Goal: Transaction & Acquisition: Register for event/course

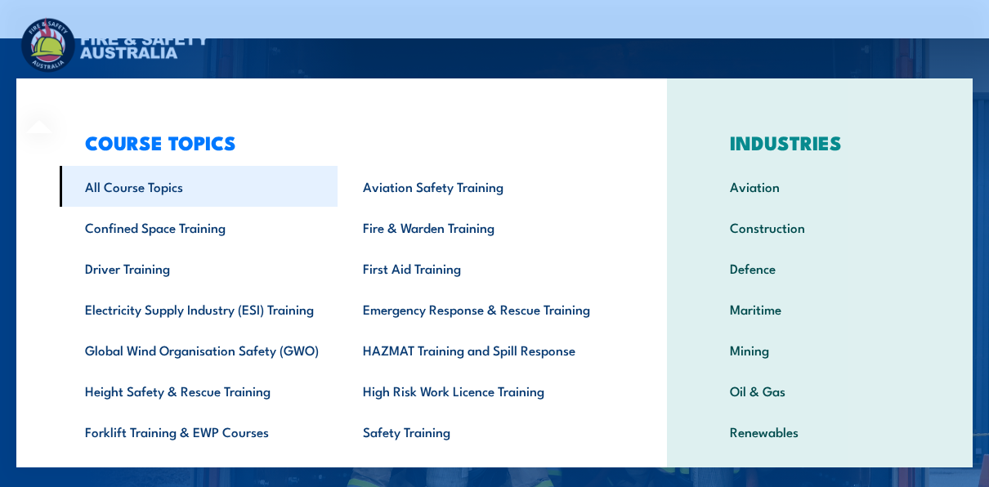
click at [145, 198] on link "All Course Topics" at bounding box center [199, 186] width 278 height 41
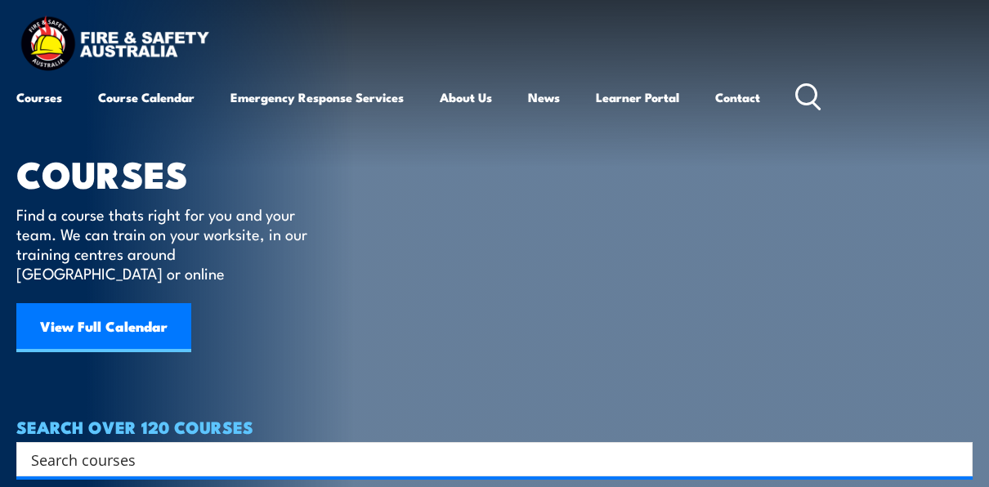
click at [382, 447] on input "Search input" at bounding box center [484, 459] width 906 height 25
type input "dogging"
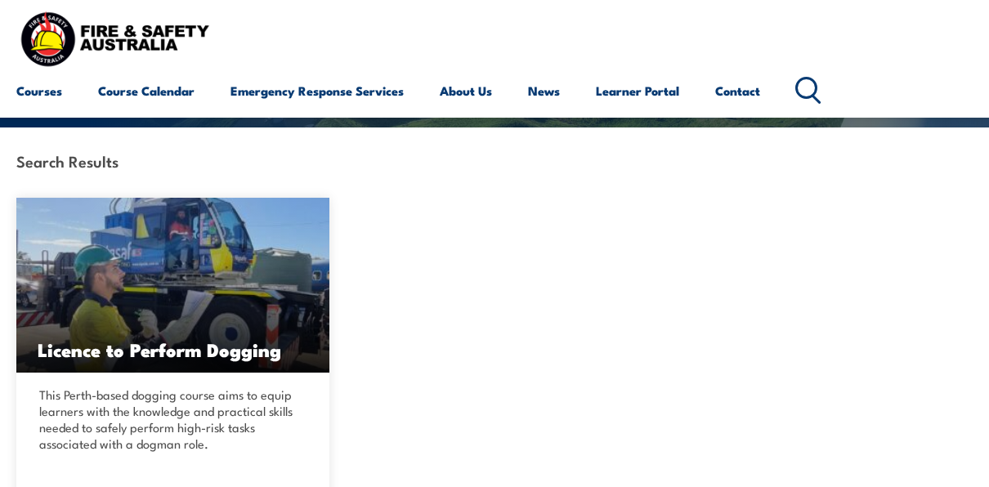
scroll to position [280, 0]
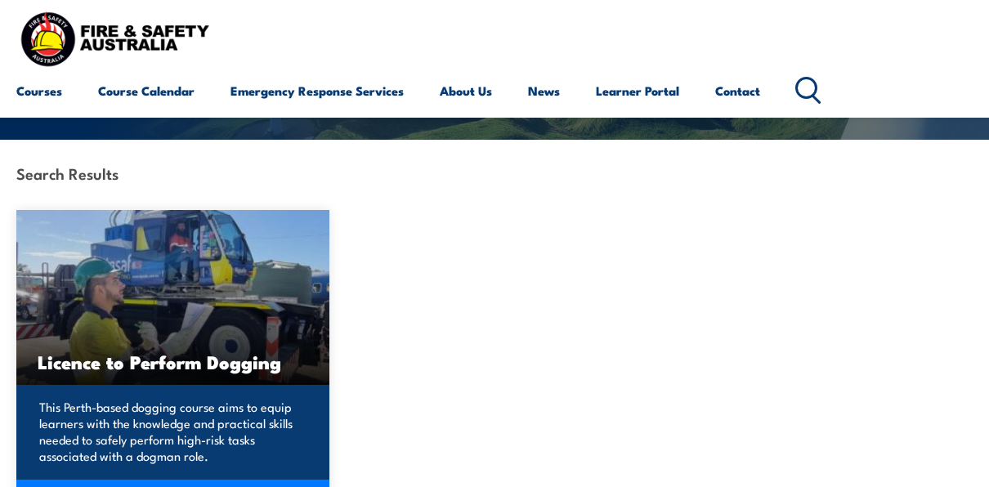
click at [208, 358] on h3 "Licence to Perform Dogging" at bounding box center [173, 361] width 271 height 19
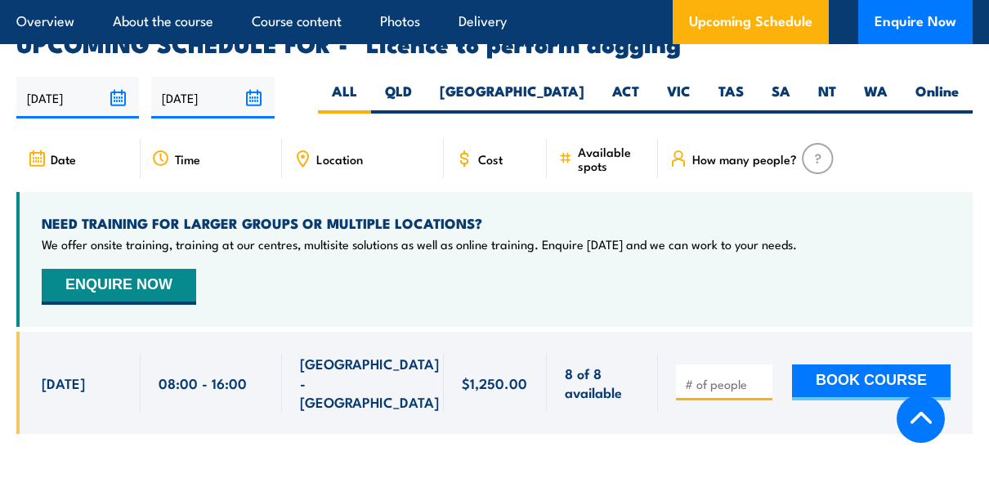
scroll to position [2473, 0]
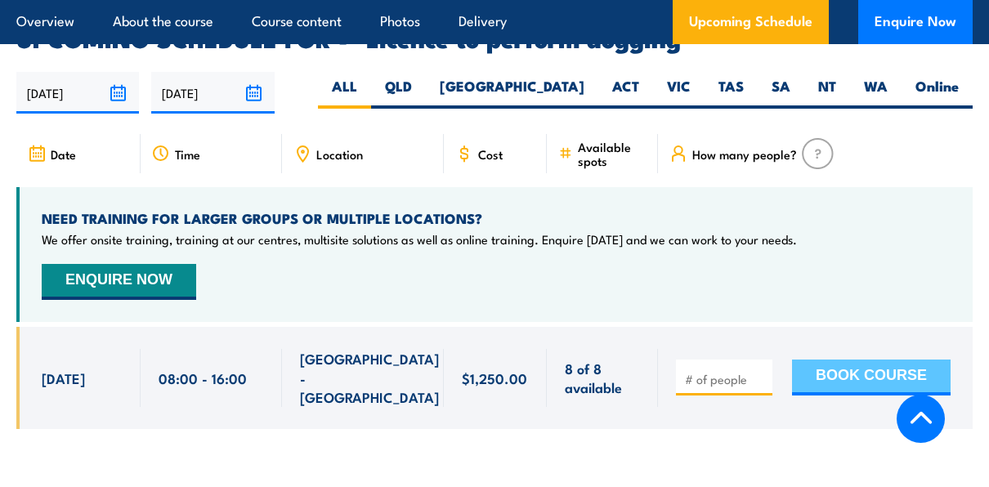
click at [866, 360] on button "BOOK COURSE" at bounding box center [871, 378] width 159 height 36
type input "1"
click at [866, 360] on button "BOOK COURSE" at bounding box center [871, 378] width 159 height 36
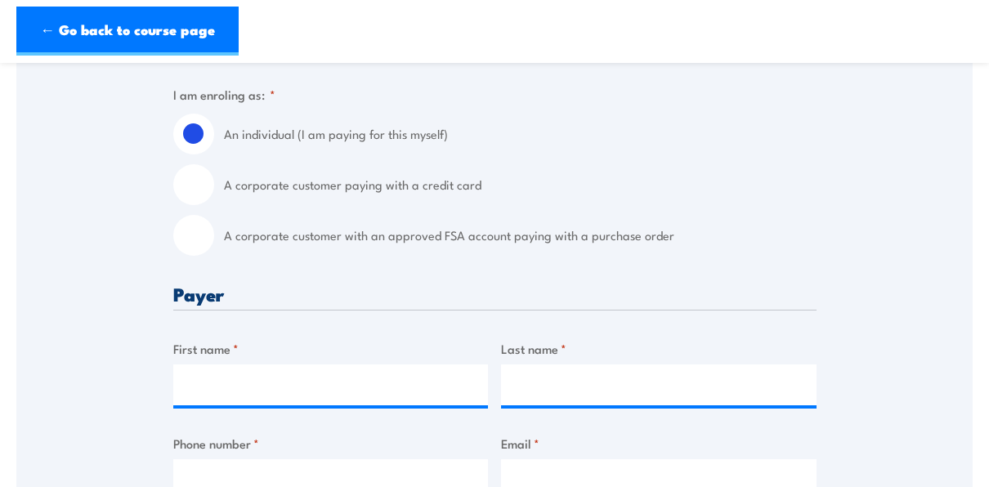
scroll to position [426, 0]
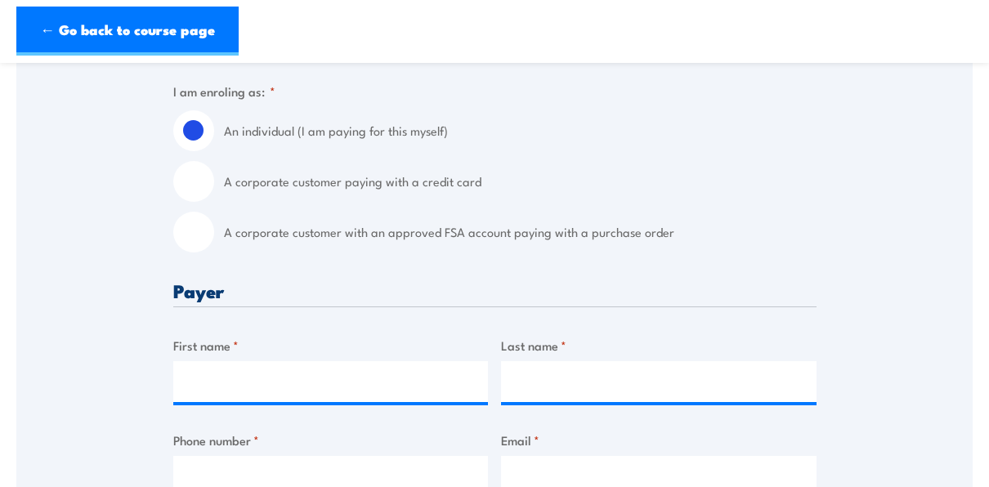
click at [204, 240] on input "A corporate customer with an approved FSA account paying with a purchase order" at bounding box center [193, 232] width 41 height 41
radio input "true"
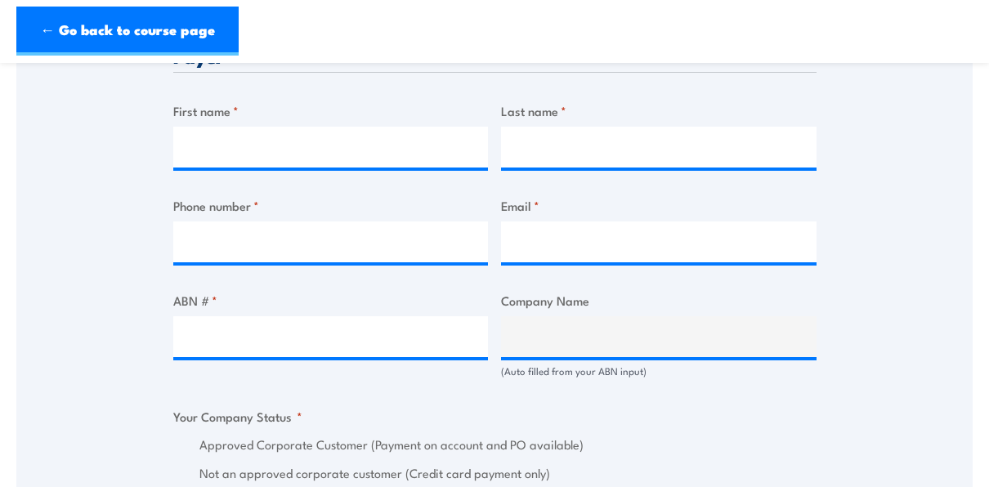
scroll to position [827, 0]
